Goal: Navigation & Orientation: Find specific page/section

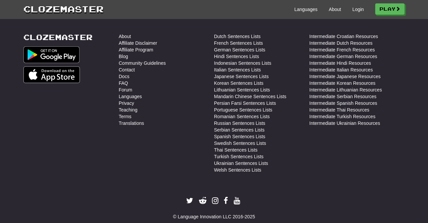
scroll to position [933, 0]
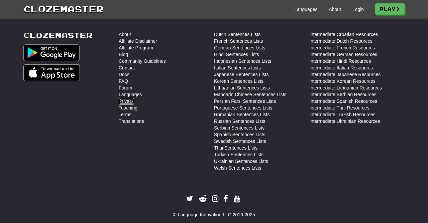
click at [125, 105] on link "Privacy" at bounding box center [126, 101] width 15 height 7
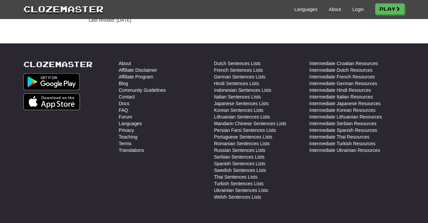
scroll to position [945, 0]
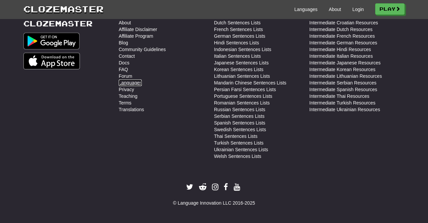
click at [125, 86] on link "Languages" at bounding box center [130, 83] width 23 height 7
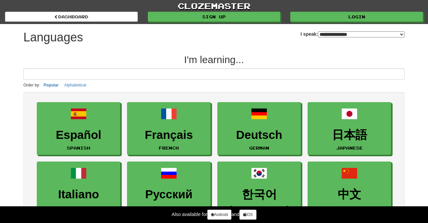
select select "*******"
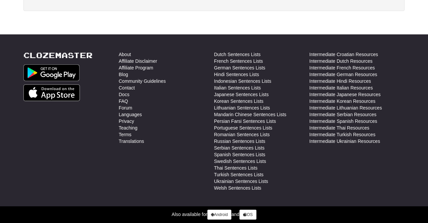
scroll to position [1203, 0]
